Goal: Information Seeking & Learning: Learn about a topic

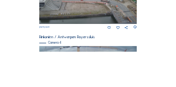
scroll to position [373, 0]
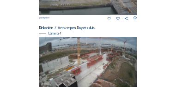
click at [80, 65] on img at bounding box center [87, 64] width 97 height 55
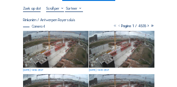
scroll to position [46, 0]
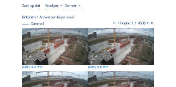
click at [62, 48] on img at bounding box center [55, 46] width 66 height 37
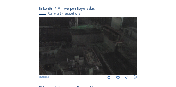
scroll to position [292, 0]
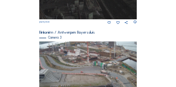
click at [74, 58] on img at bounding box center [87, 69] width 97 height 55
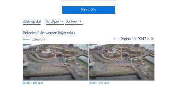
scroll to position [37, 0]
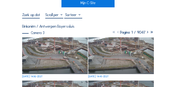
click at [64, 55] on img at bounding box center [55, 55] width 66 height 37
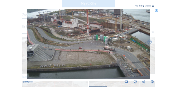
click at [153, 6] on icon at bounding box center [153, 7] width 2 height 2
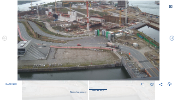
click at [170, 6] on icon at bounding box center [171, 7] width 4 height 4
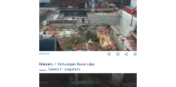
scroll to position [144, 0]
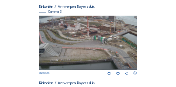
scroll to position [318, 0]
click at [92, 34] on img at bounding box center [87, 43] width 97 height 55
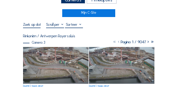
scroll to position [28, 0]
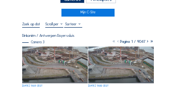
click at [65, 60] on img at bounding box center [55, 65] width 66 height 37
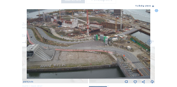
click at [153, 6] on icon at bounding box center [153, 7] width 2 height 2
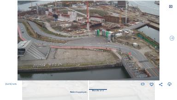
click at [68, 17] on img at bounding box center [89, 40] width 142 height 80
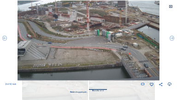
click at [170, 6] on icon at bounding box center [171, 7] width 4 height 4
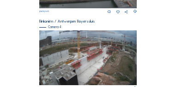
scroll to position [384, 0]
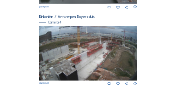
click at [77, 57] on img at bounding box center [87, 53] width 97 height 55
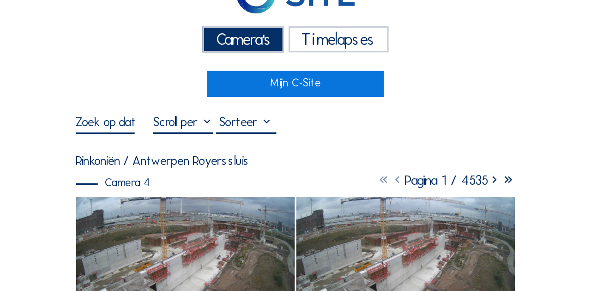
scroll to position [28, 0]
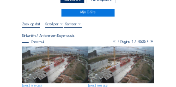
click at [43, 68] on img at bounding box center [55, 65] width 66 height 37
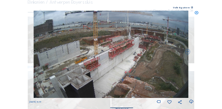
scroll to position [77, 0]
click at [175, 8] on icon at bounding box center [192, 8] width 2 height 2
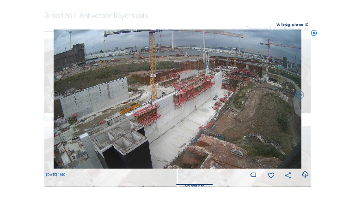
scroll to position [5, 0]
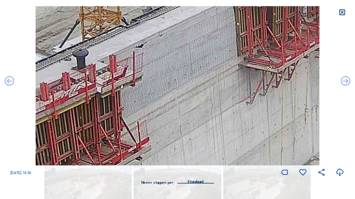
click at [175, 13] on icon at bounding box center [342, 13] width 8 height 8
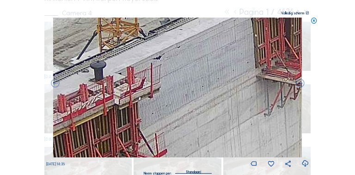
scroll to position [68, 0]
